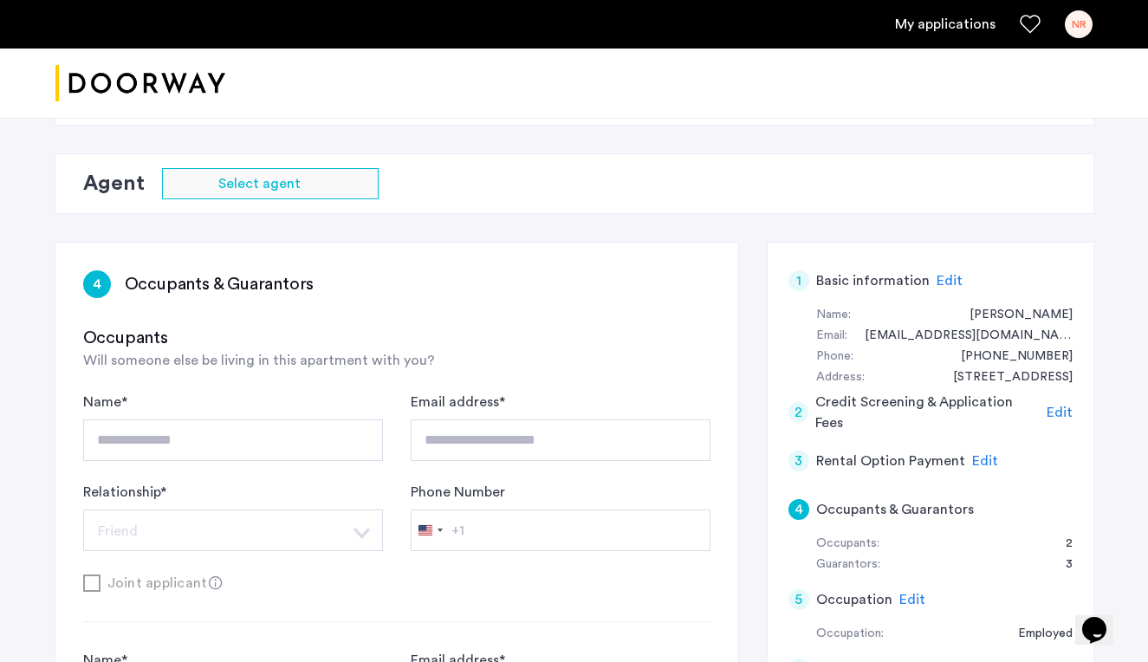
click at [944, 26] on link "My applications" at bounding box center [945, 24] width 100 height 21
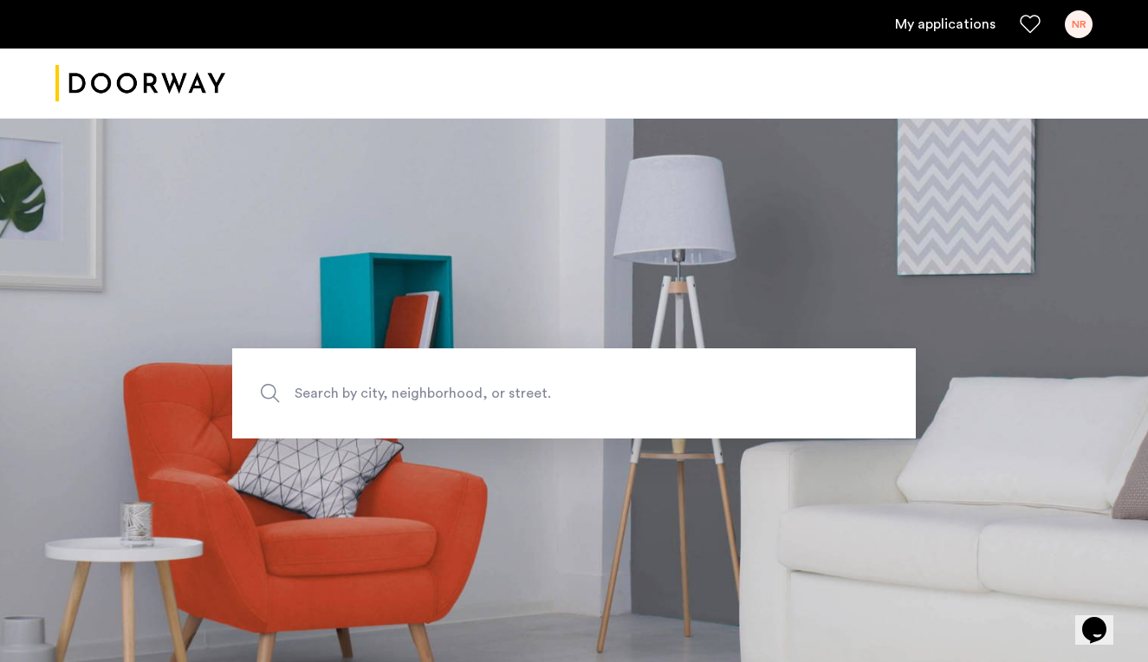
click at [933, 27] on link "My applications" at bounding box center [945, 24] width 100 height 21
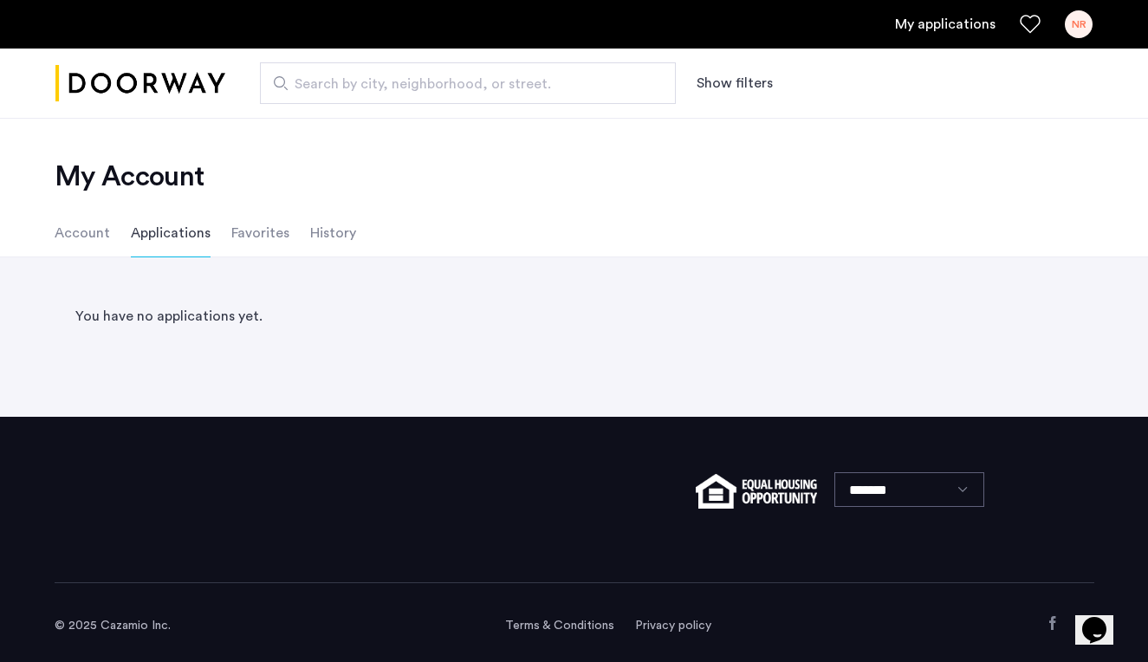
click at [1078, 25] on div "NR" at bounding box center [1079, 24] width 28 height 28
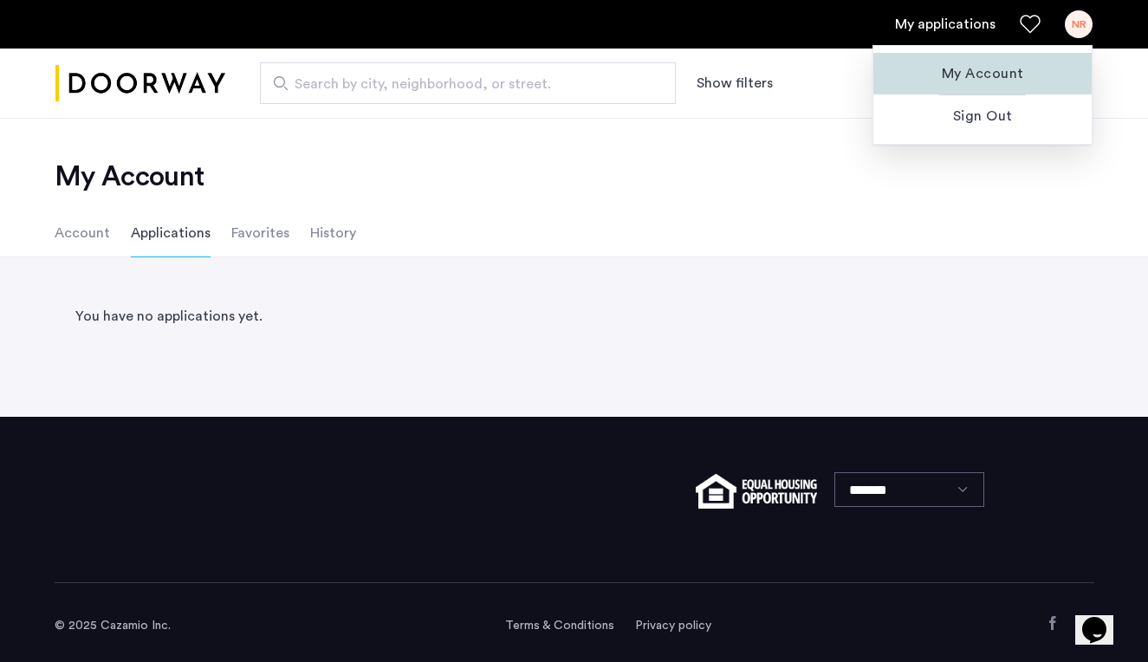
click at [1025, 64] on span "My Account" at bounding box center [982, 73] width 191 height 21
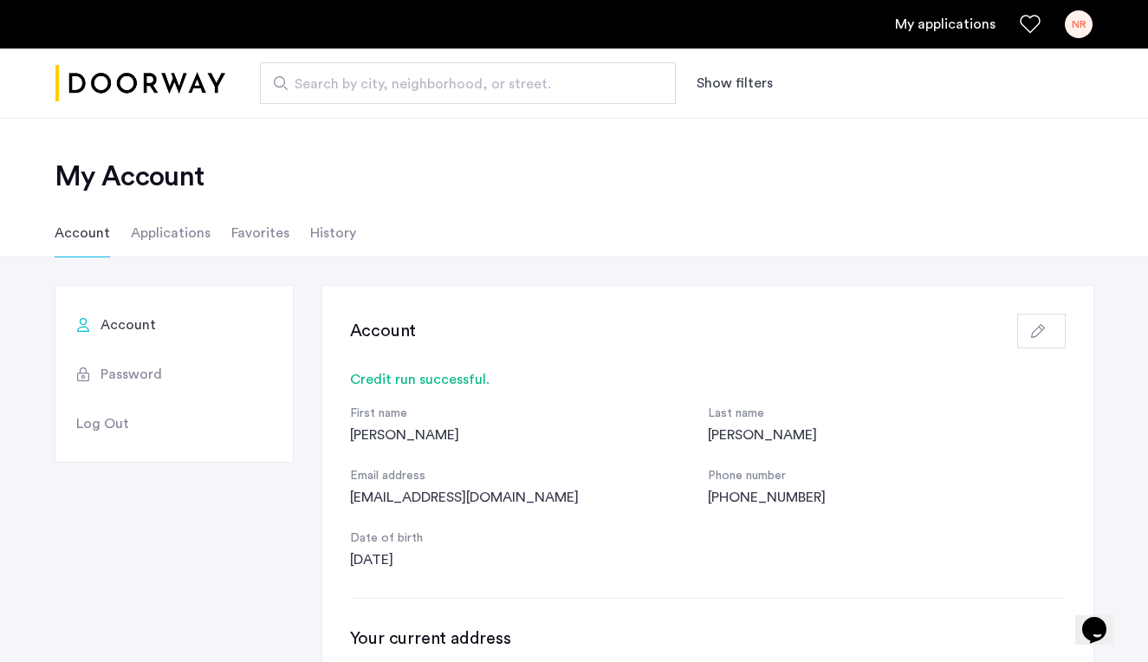
scroll to position [9, 0]
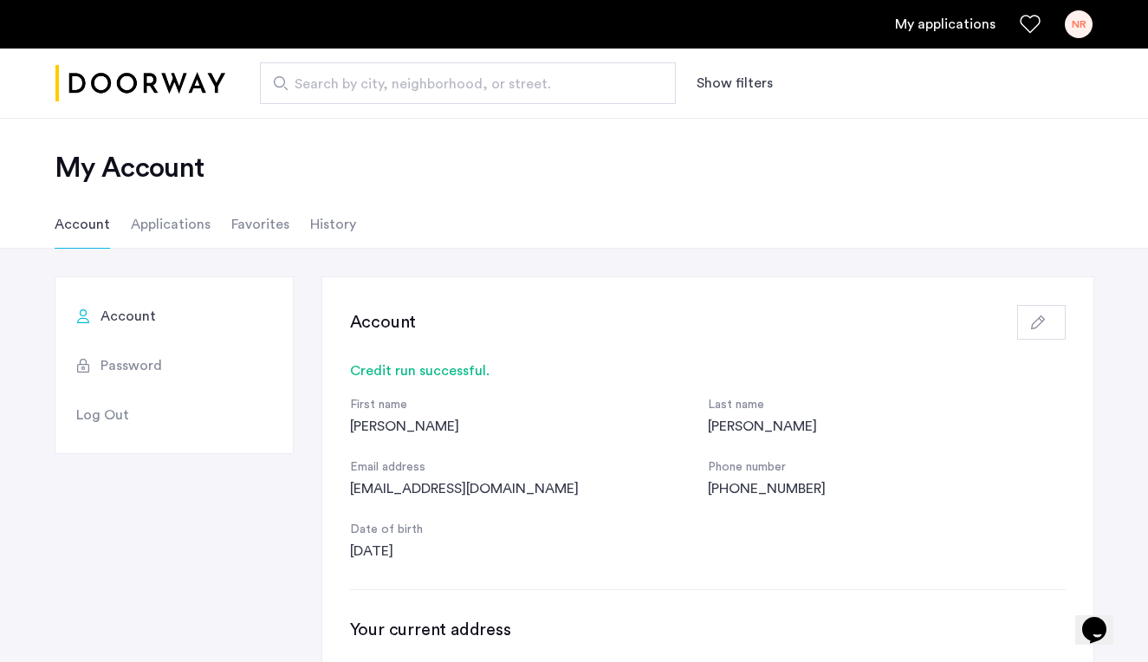
click at [140, 222] on li "Applications" at bounding box center [171, 224] width 80 height 49
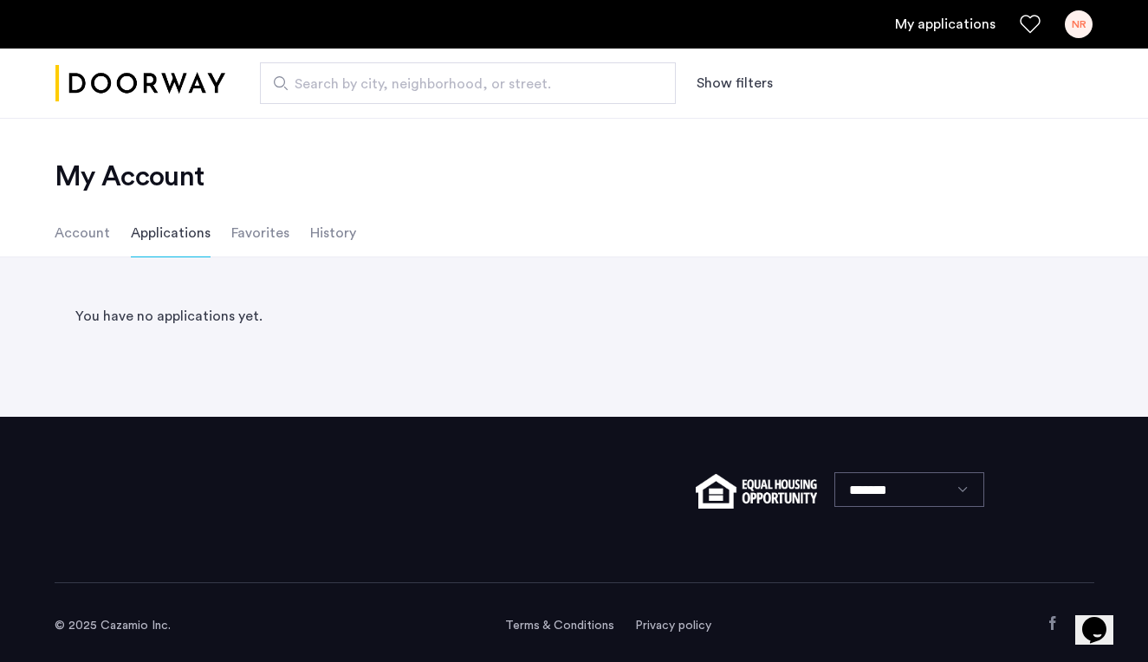
click at [78, 228] on li "Account" at bounding box center [82, 233] width 55 height 49
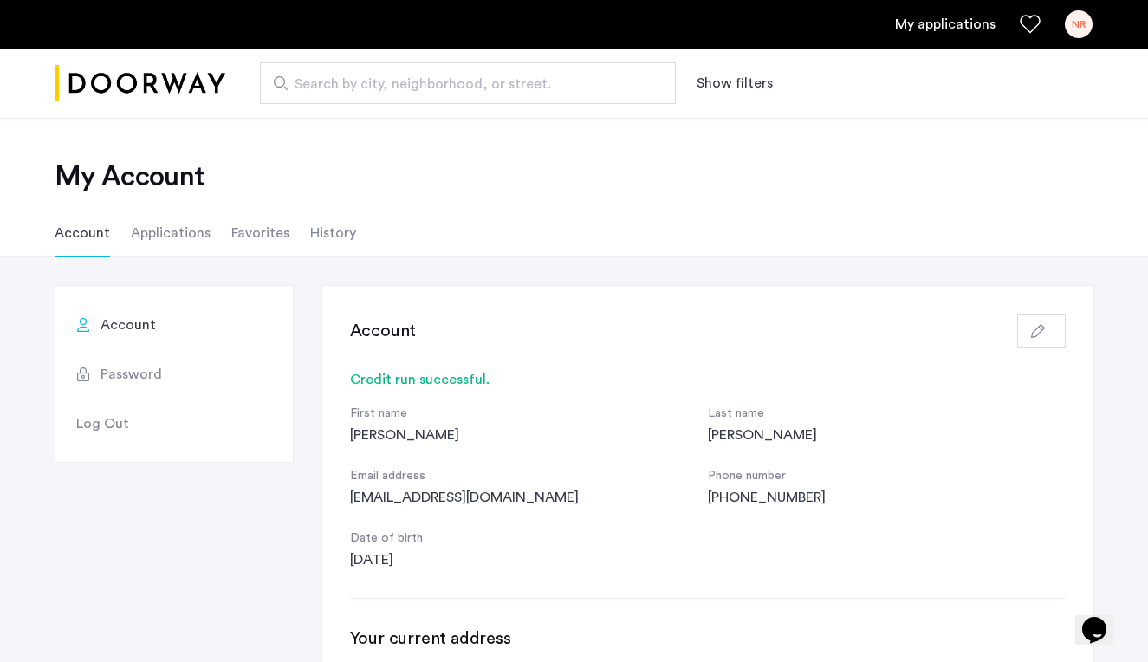
click at [178, 88] on img "Cazamio logo" at bounding box center [140, 83] width 170 height 65
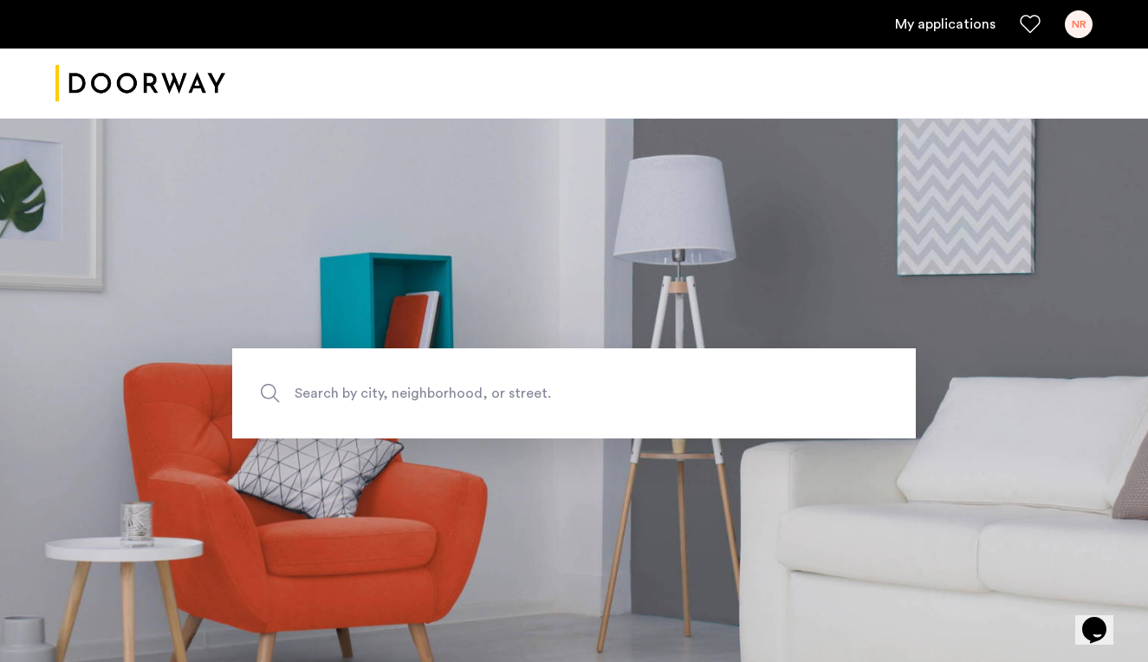
click at [1083, 27] on div "NR" at bounding box center [1079, 24] width 28 height 28
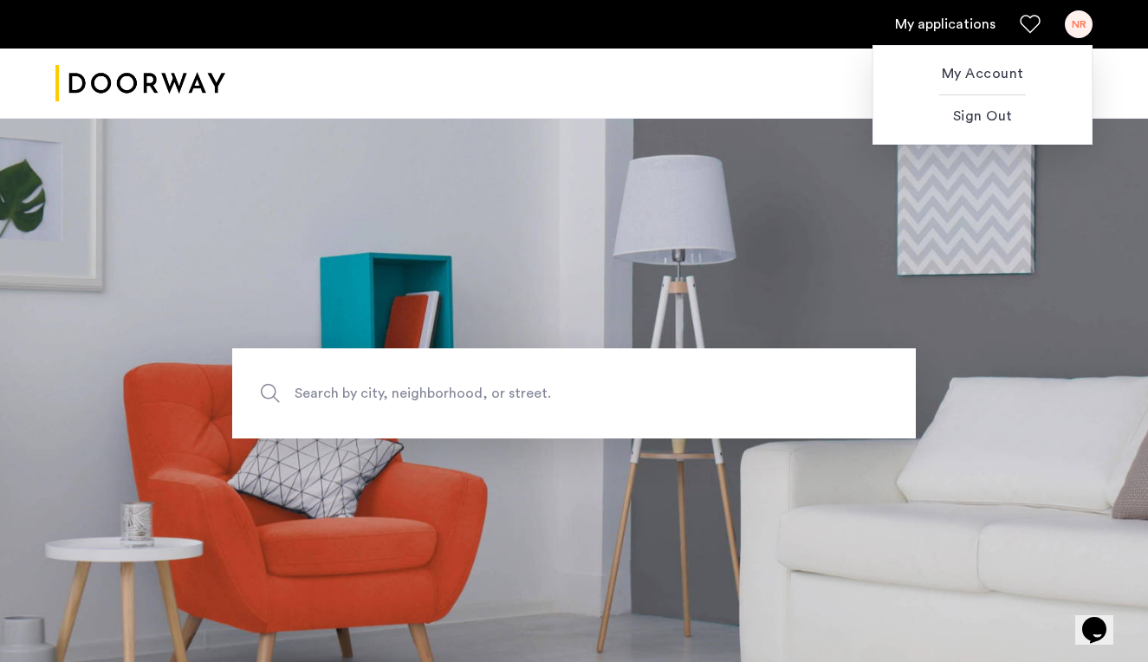
click at [951, 30] on div at bounding box center [574, 331] width 1148 height 662
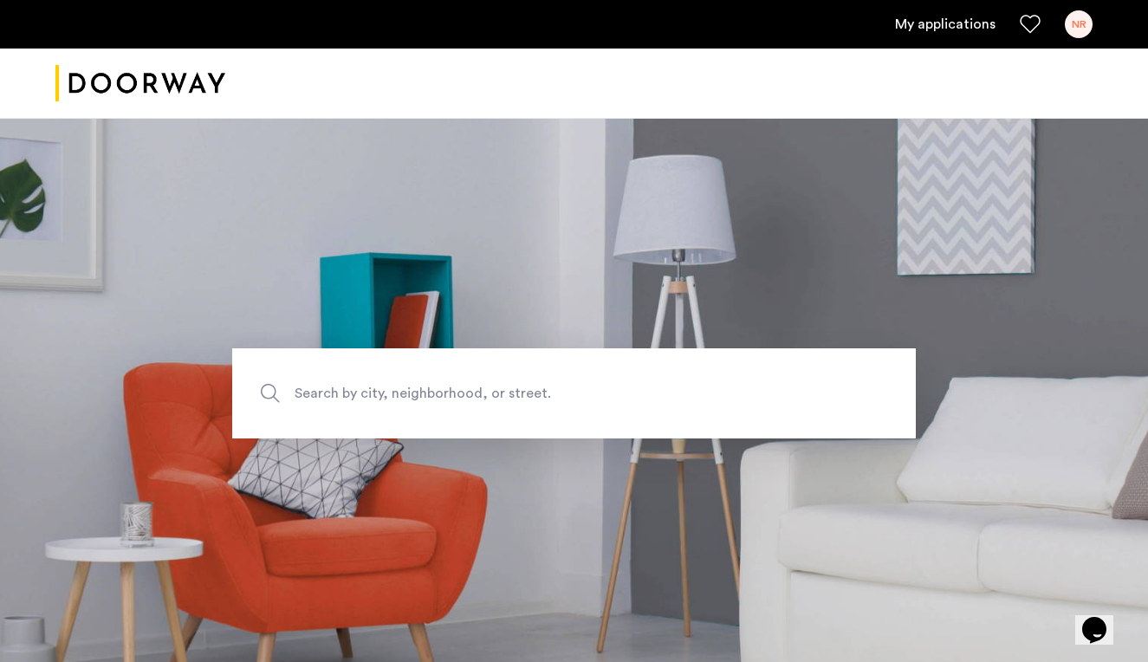
click at [937, 16] on link "My applications" at bounding box center [945, 24] width 100 height 21
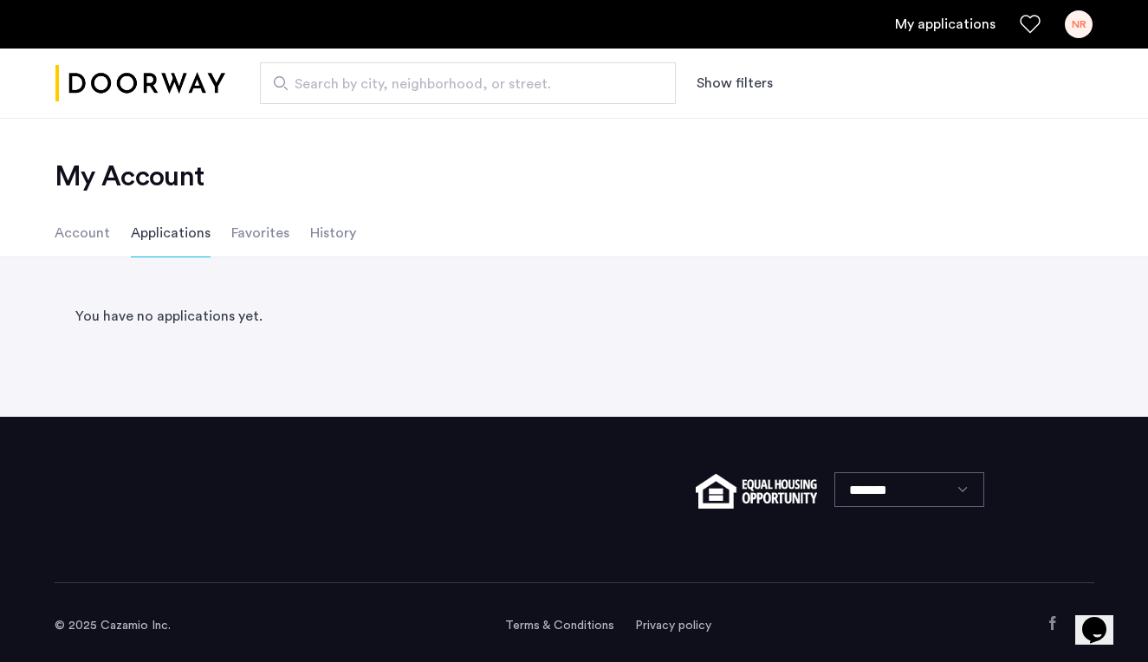
click at [74, 237] on li "Account" at bounding box center [82, 233] width 55 height 49
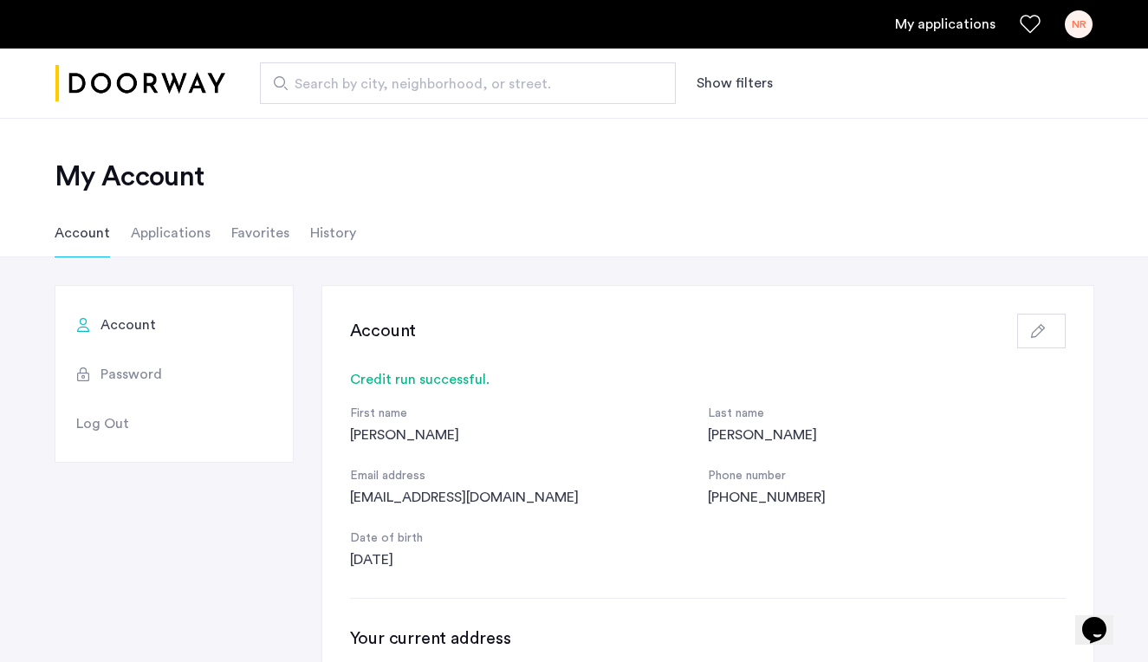
click at [1076, 21] on div "NR" at bounding box center [1079, 24] width 28 height 28
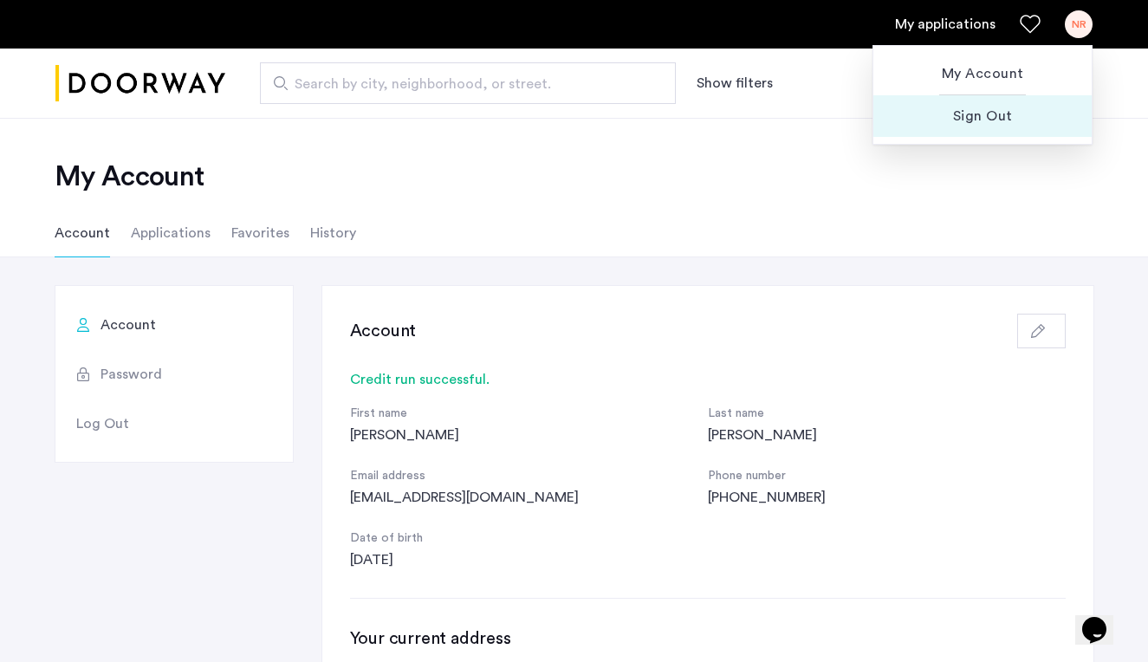
click at [970, 129] on button "Sign Out" at bounding box center [982, 116] width 218 height 42
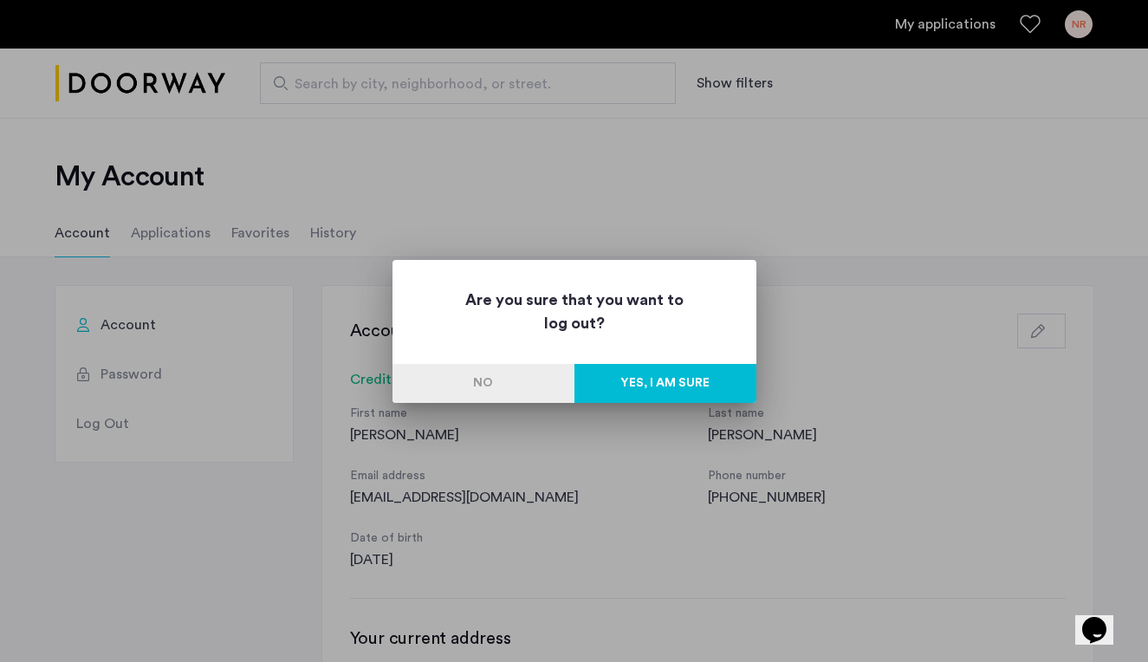
click at [683, 389] on button "Yes, I am sure" at bounding box center [665, 383] width 182 height 39
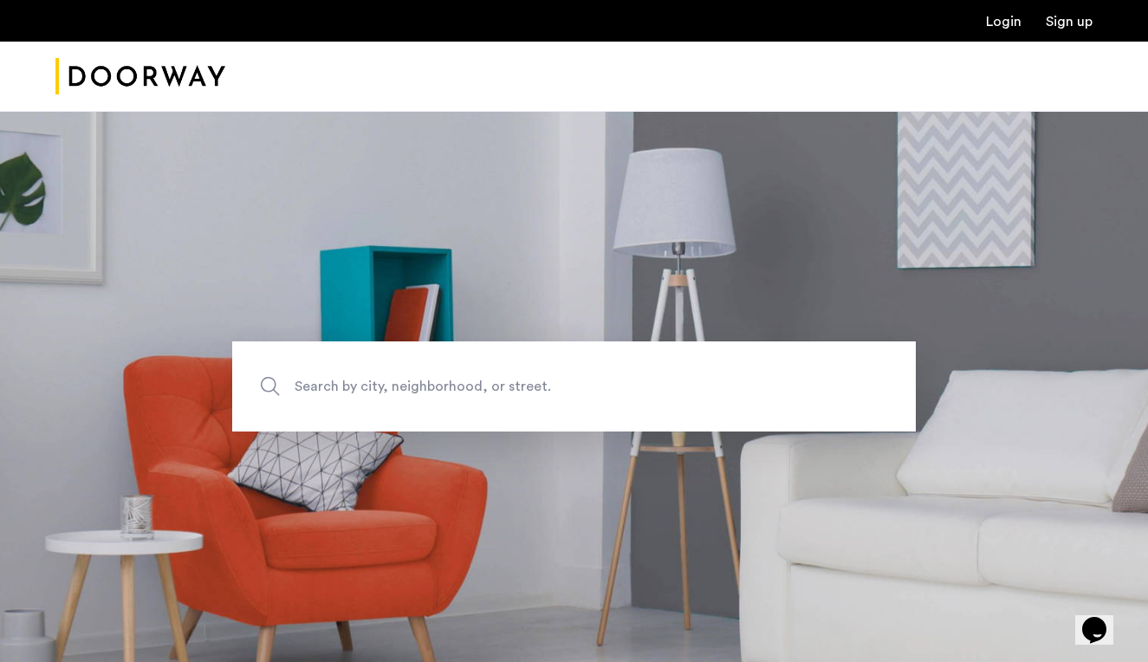
click at [1000, 21] on link "Login" at bounding box center [1004, 22] width 36 height 14
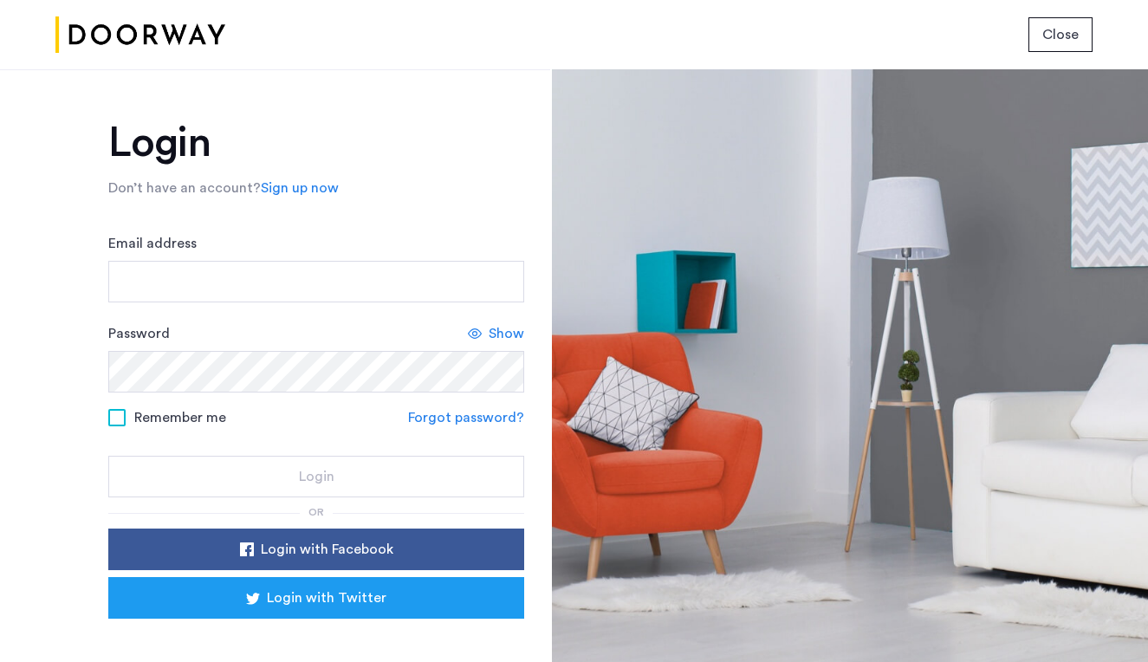
click at [227, 277] on input "Email address" at bounding box center [316, 282] width 416 height 42
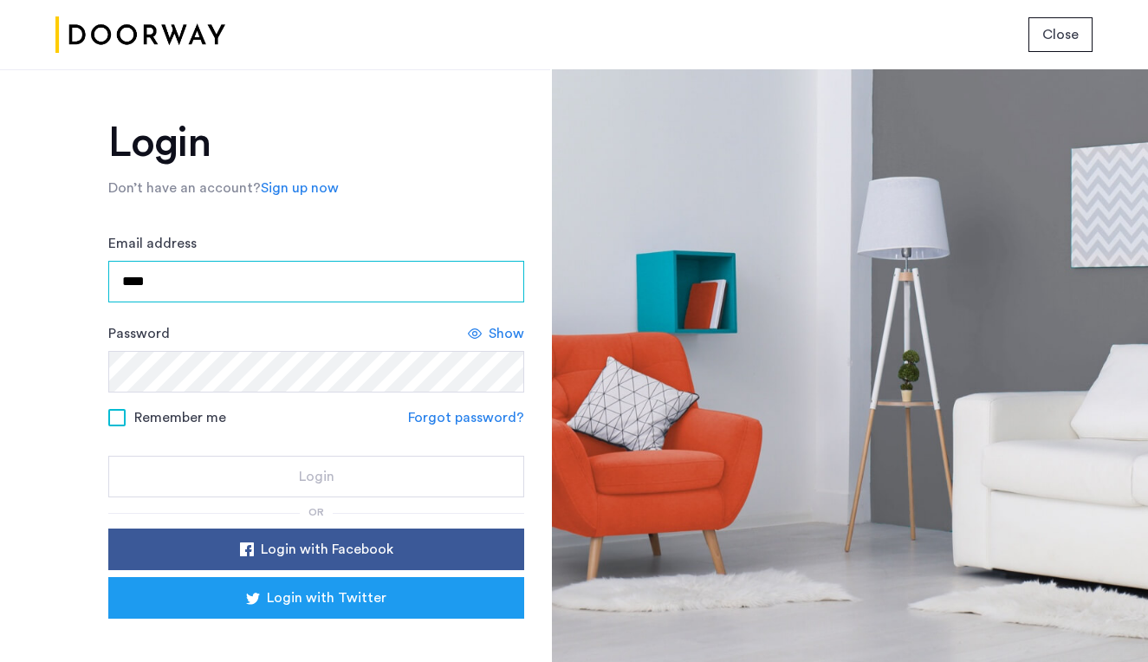
type input "**********"
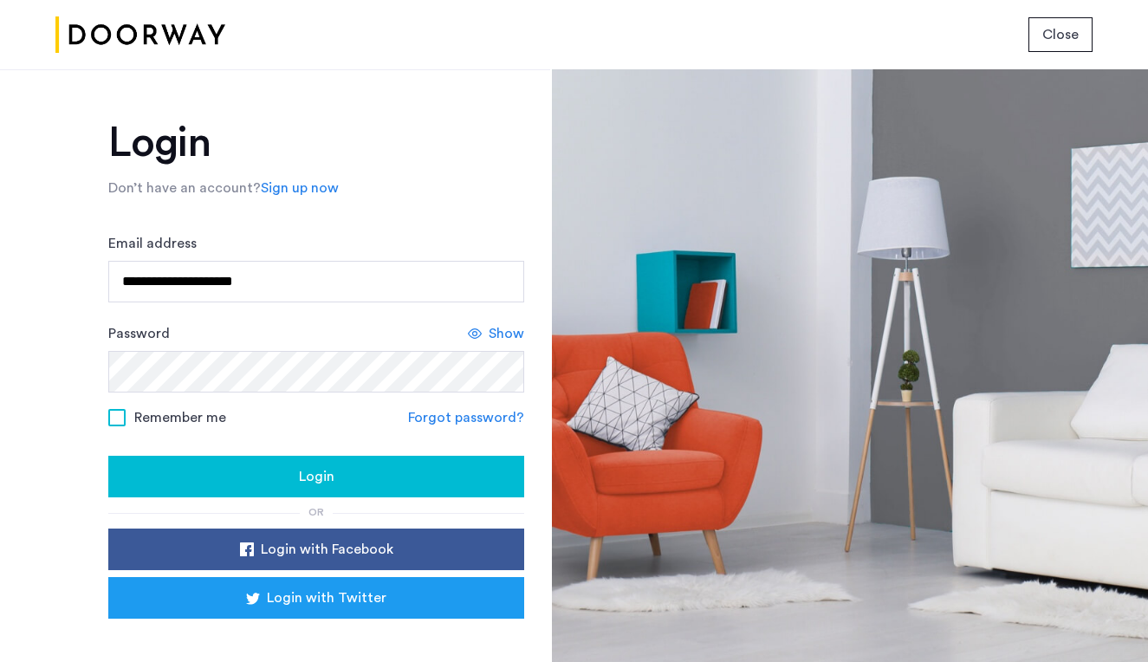
click at [250, 478] on div "Login" at bounding box center [316, 476] width 388 height 21
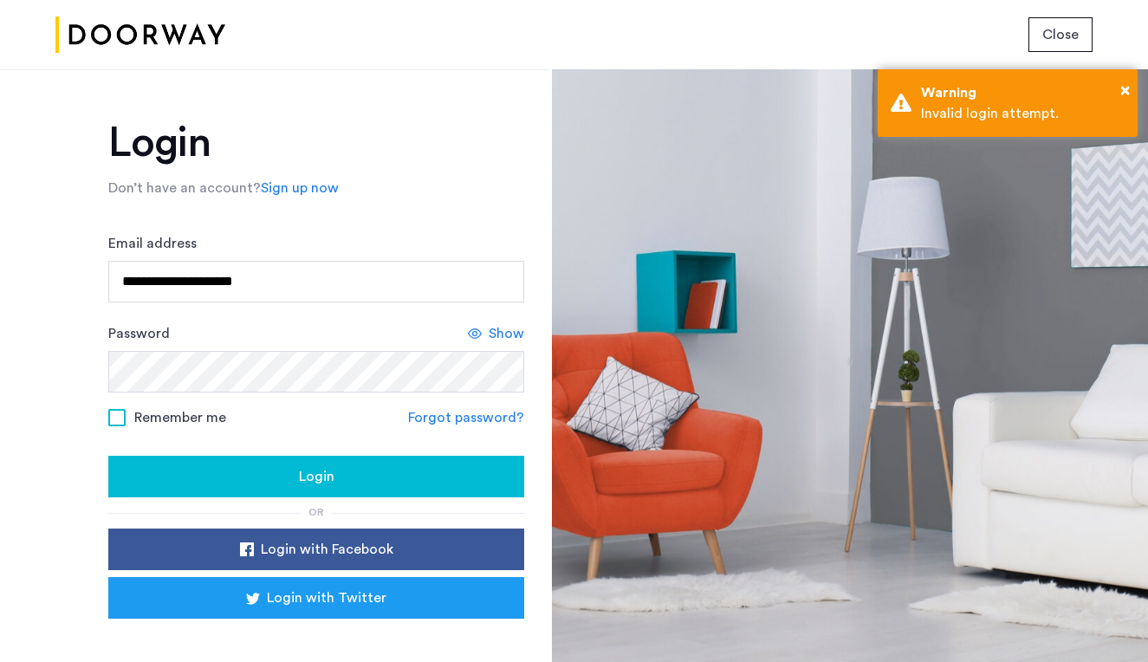
click at [250, 478] on div "Login" at bounding box center [316, 476] width 388 height 21
click at [499, 338] on span "Show" at bounding box center [507, 333] width 36 height 21
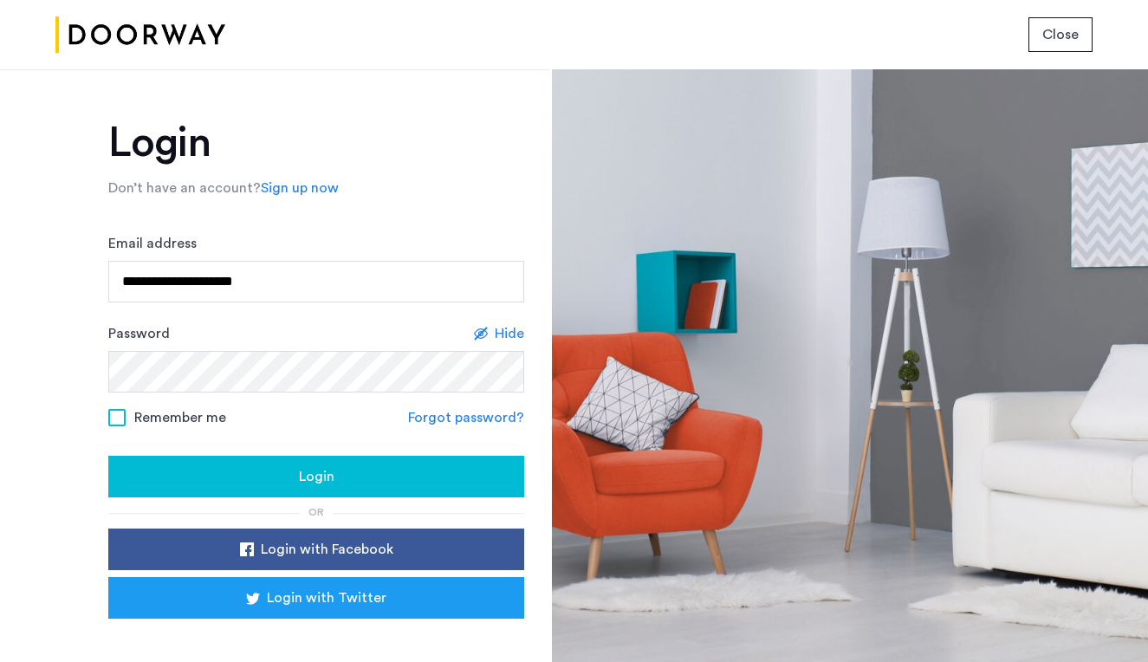
click at [335, 482] on div "Login" at bounding box center [316, 476] width 388 height 21
